Goal: Obtain resource: Obtain resource

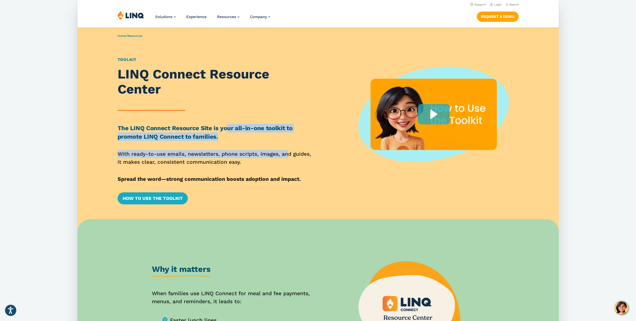
drag, startPoint x: 227, startPoint y: 129, endPoint x: 286, endPoint y: 142, distance: 60.3
click at [286, 142] on div "LINQ Connect Resource Center The LINQ Connect Resource Site is your all-in-one …" at bounding box center [215, 136] width 195 height 138
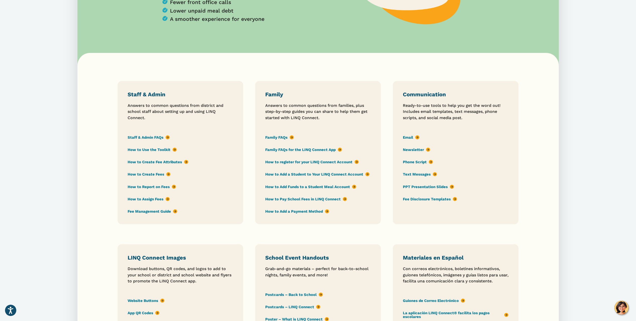
scroll to position [326, 0]
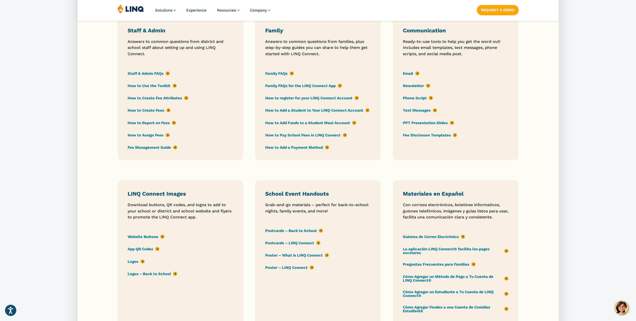
scroll to position [401, 0]
